Goal: Find specific page/section

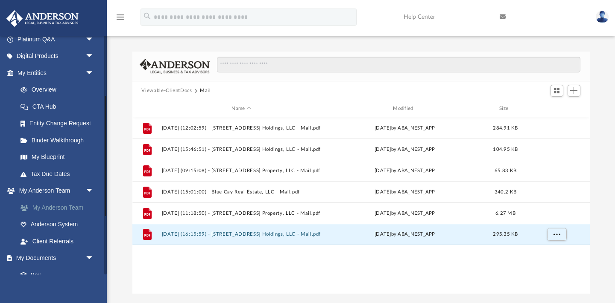
scroll to position [142, 0]
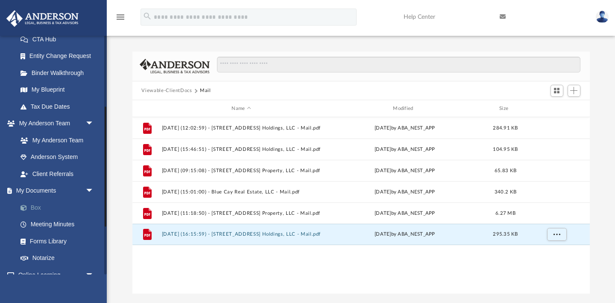
click at [39, 210] on link "Box" at bounding box center [59, 207] width 95 height 17
click at [157, 90] on button "Viewable-ClientDocs" at bounding box center [166, 91] width 50 height 8
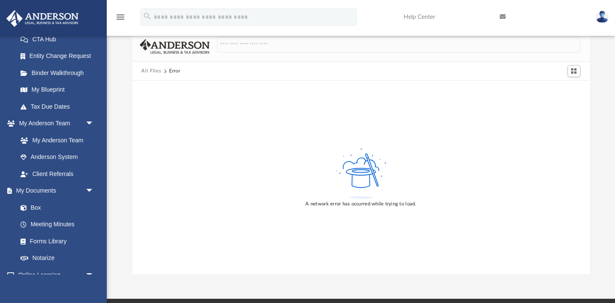
scroll to position [21, 0]
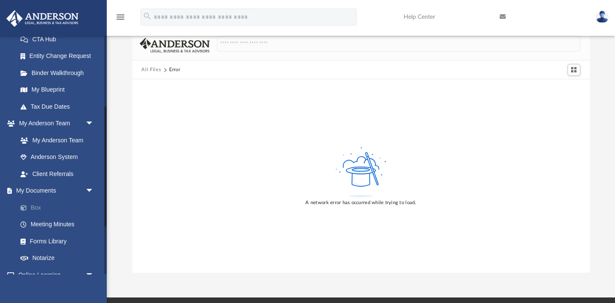
click at [35, 204] on link "Box" at bounding box center [59, 207] width 95 height 17
click at [602, 21] on img at bounding box center [601, 17] width 13 height 12
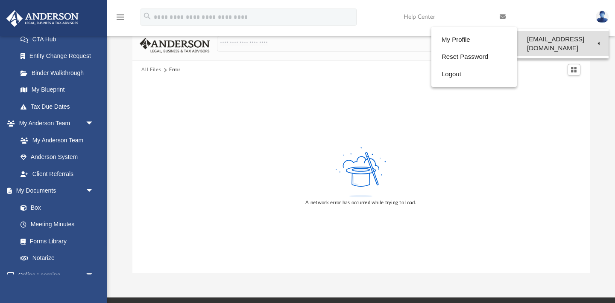
click at [518, 41] on link "[EMAIL_ADDRESS][DOMAIN_NAME]" at bounding box center [562, 43] width 92 height 25
